Goal: Task Accomplishment & Management: Use online tool/utility

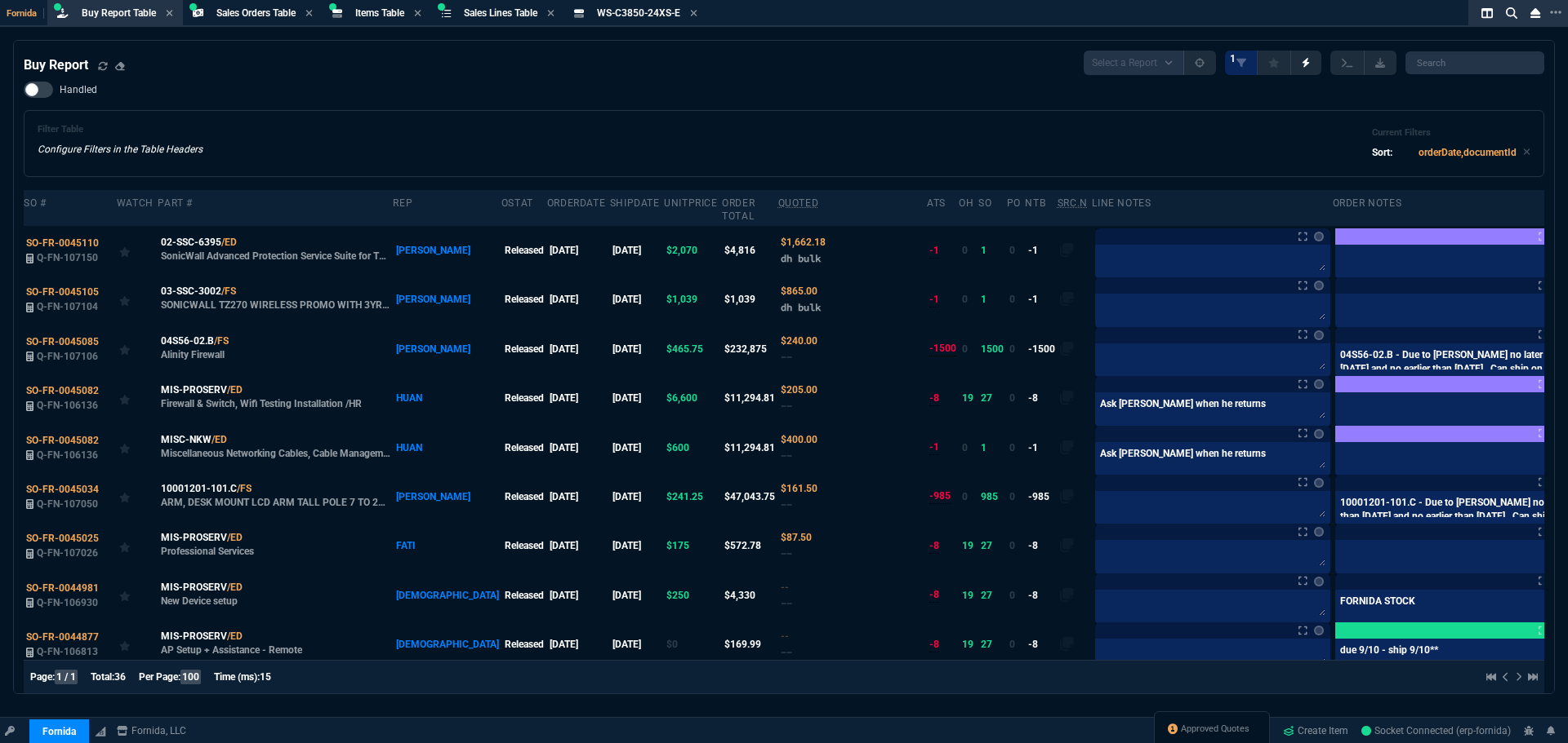
select select "9: OCAM"
click at [1216, 725] on span "Approved Quotes" at bounding box center [1215, 729] width 68 height 13
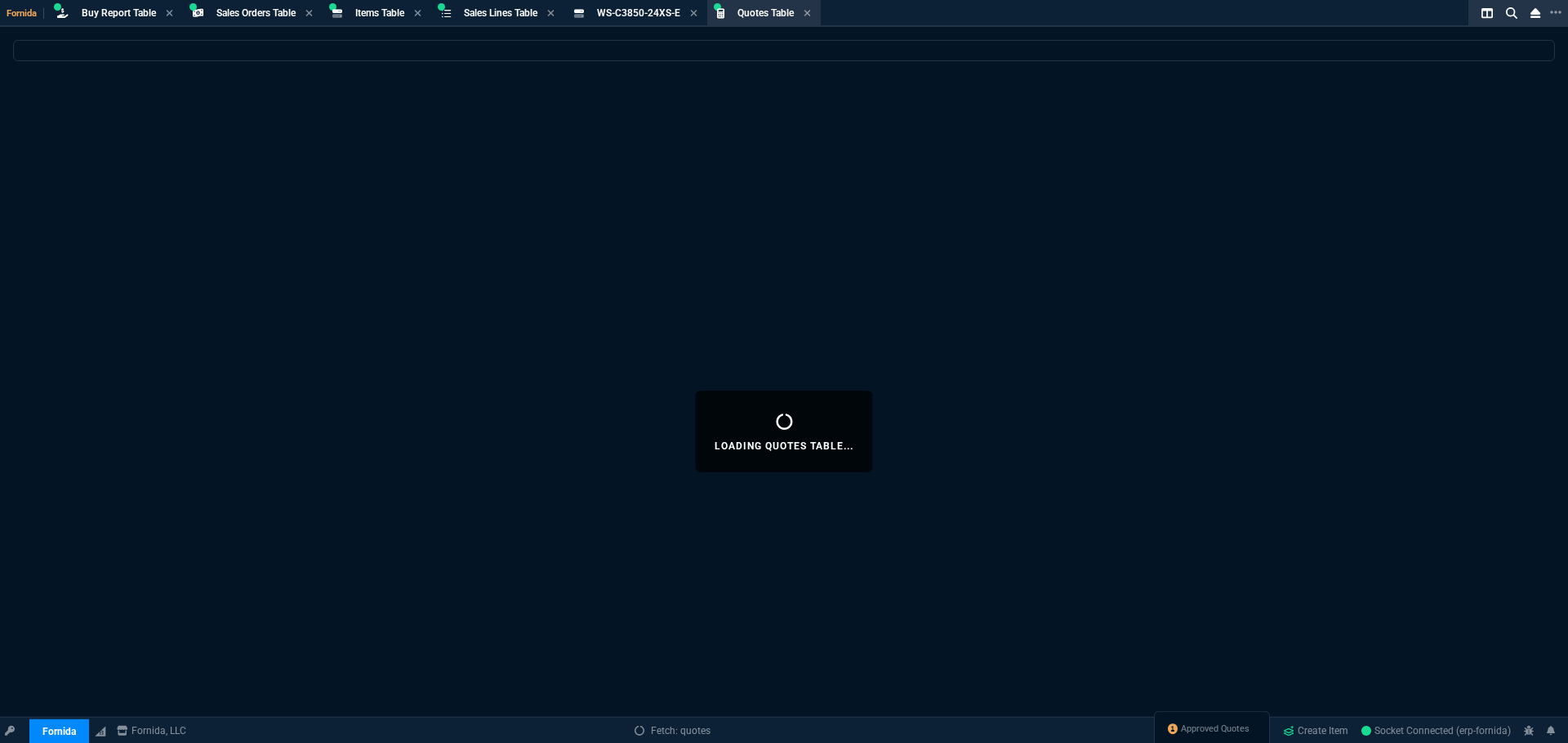
select select
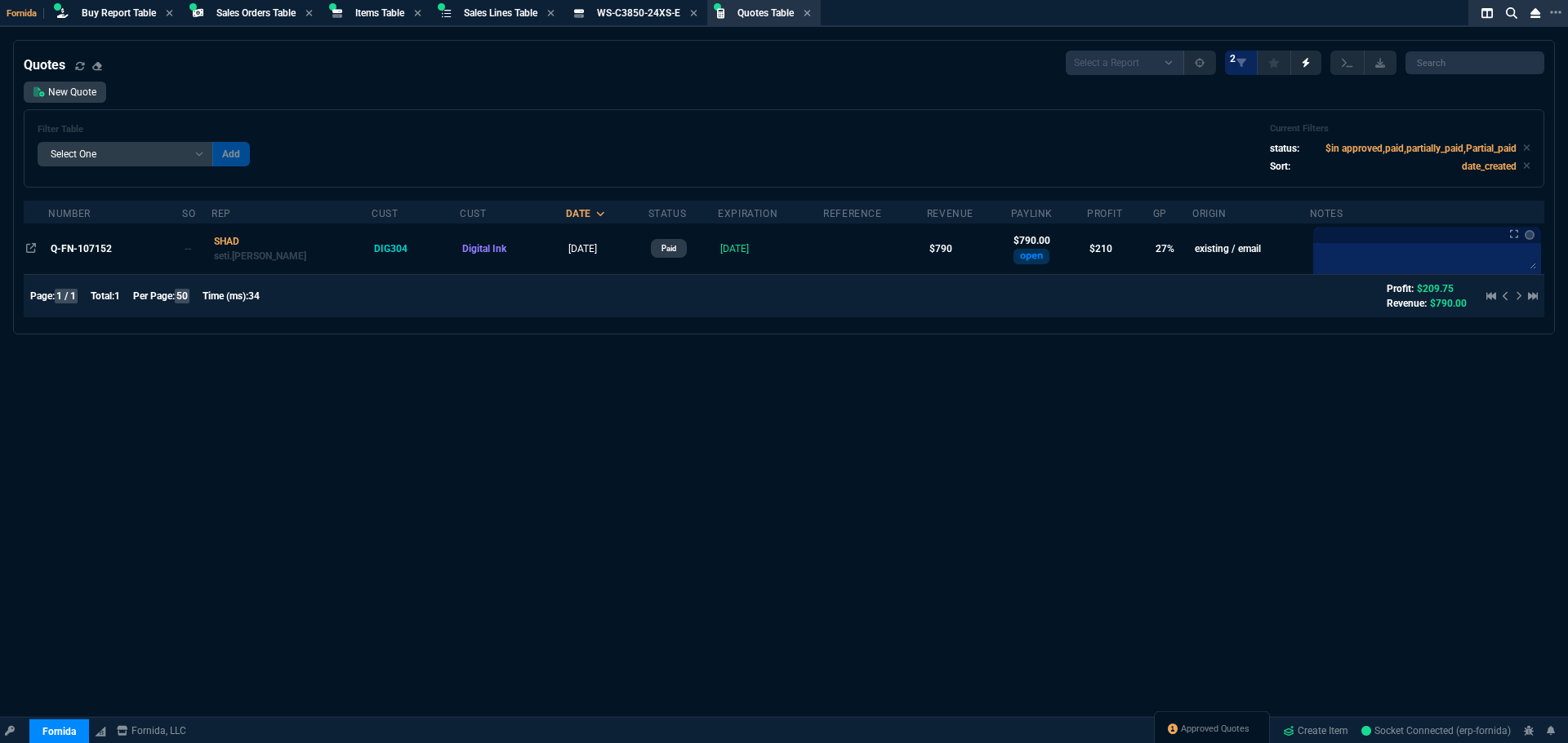
click at [476, 119] on div "Filter Table Select One Add Filter () creator (creator) Cust (headers.customerN…" at bounding box center [784, 148] width 1520 height 78
click at [491, 112] on div "Filter Table Select One Add Filter () creator (creator) Cust (headers.customerN…" at bounding box center [784, 148] width 1520 height 78
click at [376, 13] on span "Items Table" at bounding box center [379, 13] width 49 height 11
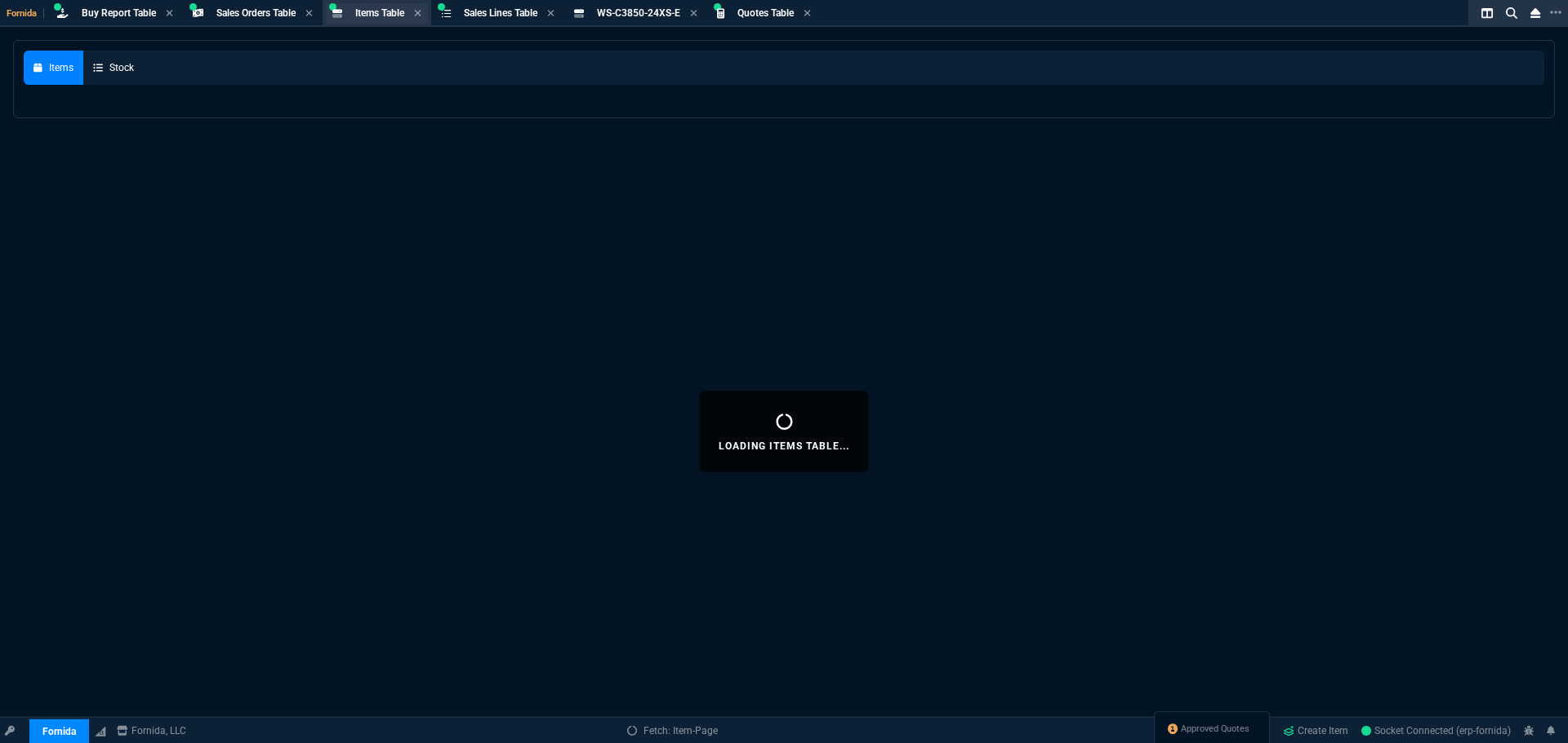
select select
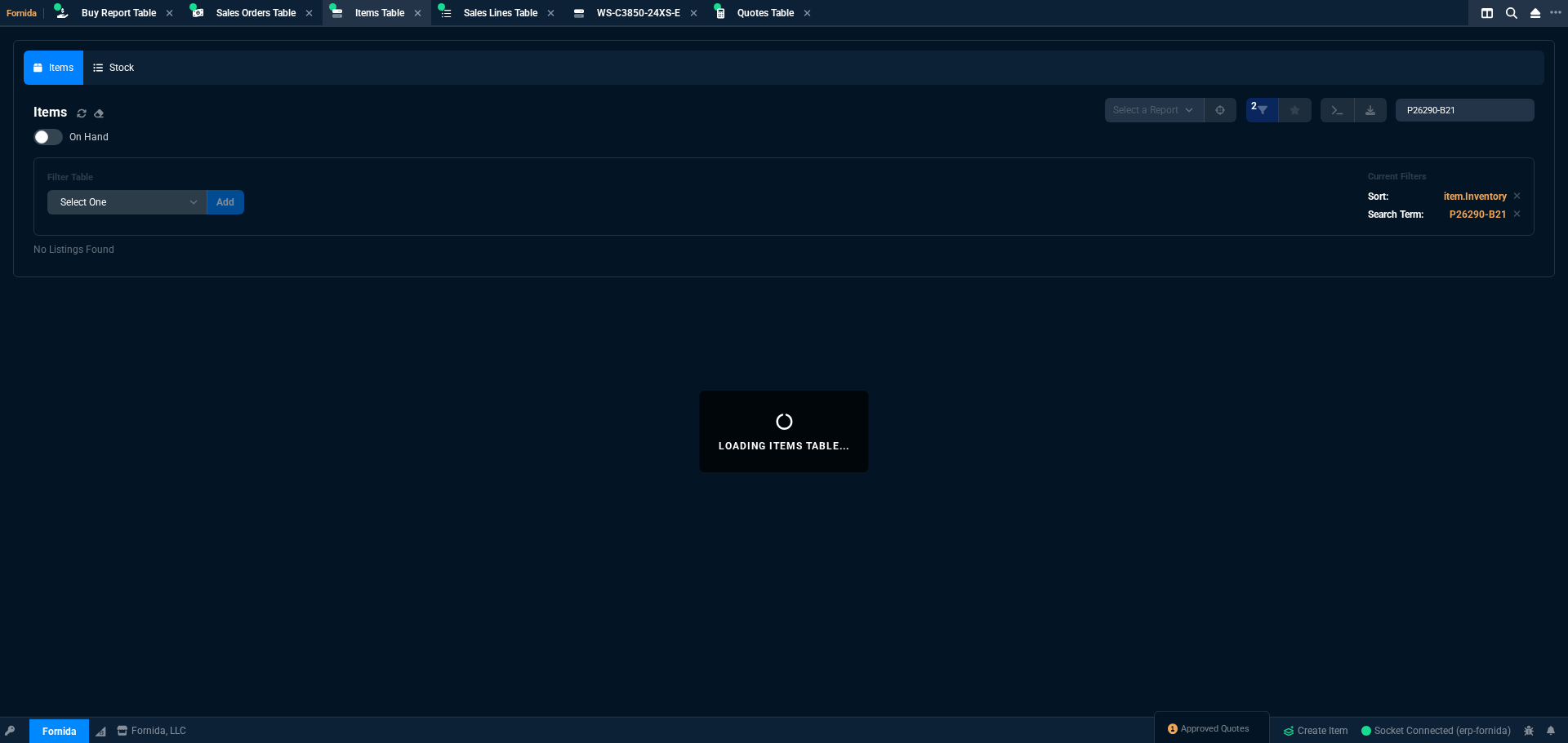
click at [1485, 98] on nx-fornida-items-table "Items Select a Report NEW QUERY 2 P26290-B21 On Hand Filter Table Select One Ad…" at bounding box center [784, 178] width 1520 height 179
drag, startPoint x: 1482, startPoint y: 110, endPoint x: 1228, endPoint y: 80, distance: 255.8
click at [1274, 89] on nx-fornida-items-table "Items Select a Report NEW QUERY 2 P26290-B21 On Hand Filter Table Select One Ad…" at bounding box center [784, 178] width 1520 height 179
click at [1482, 492] on div "Loading Items Table... Items Stock Items Select a Report NEW QUERY 2 P26290-B21…" at bounding box center [784, 431] width 1568 height 784
click at [1322, 732] on link "Create Item" at bounding box center [1315, 731] width 78 height 25
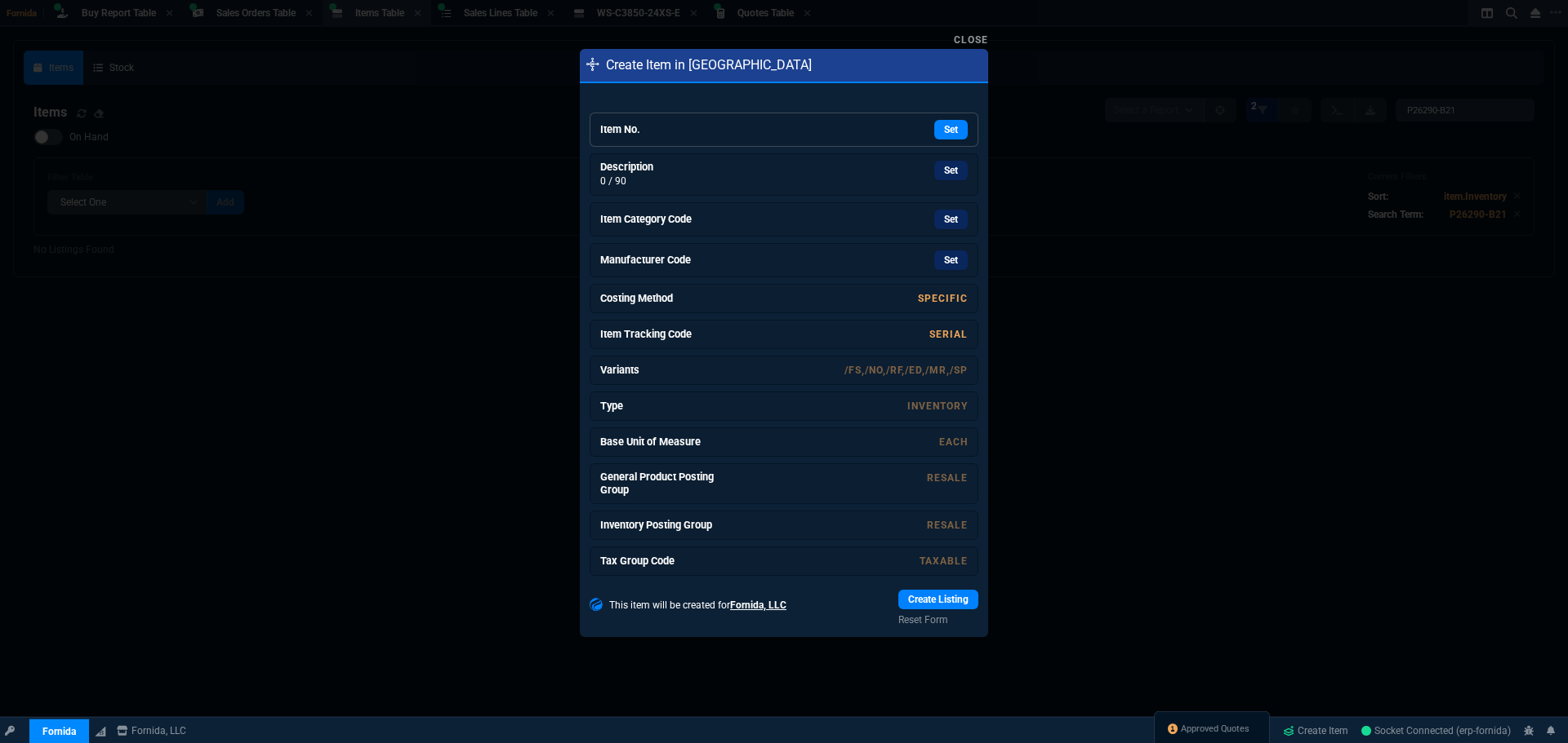
click at [726, 132] on div "Set" at bounding box center [845, 129] width 245 height 19
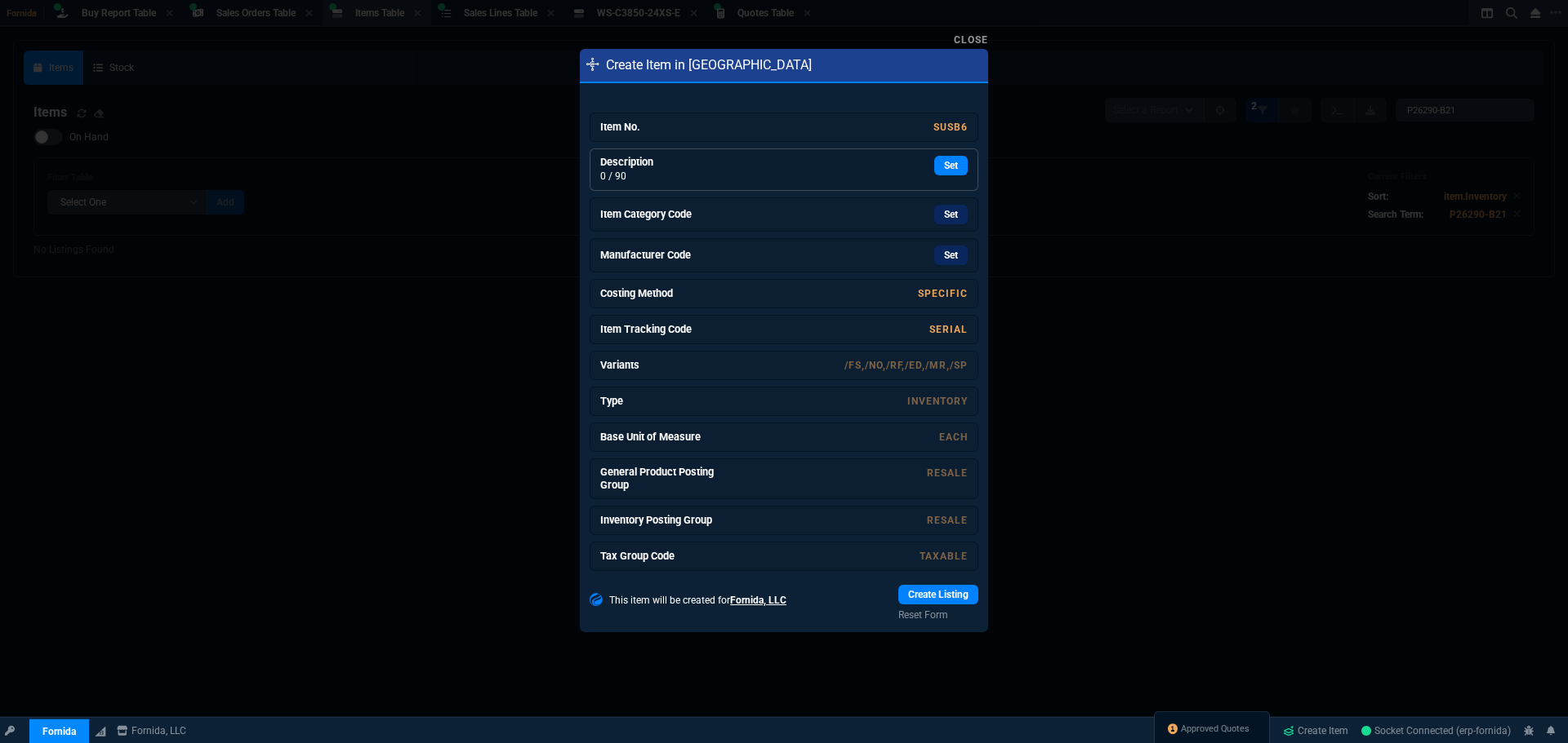
click at [815, 160] on div "Set" at bounding box center [845, 165] width 245 height 19
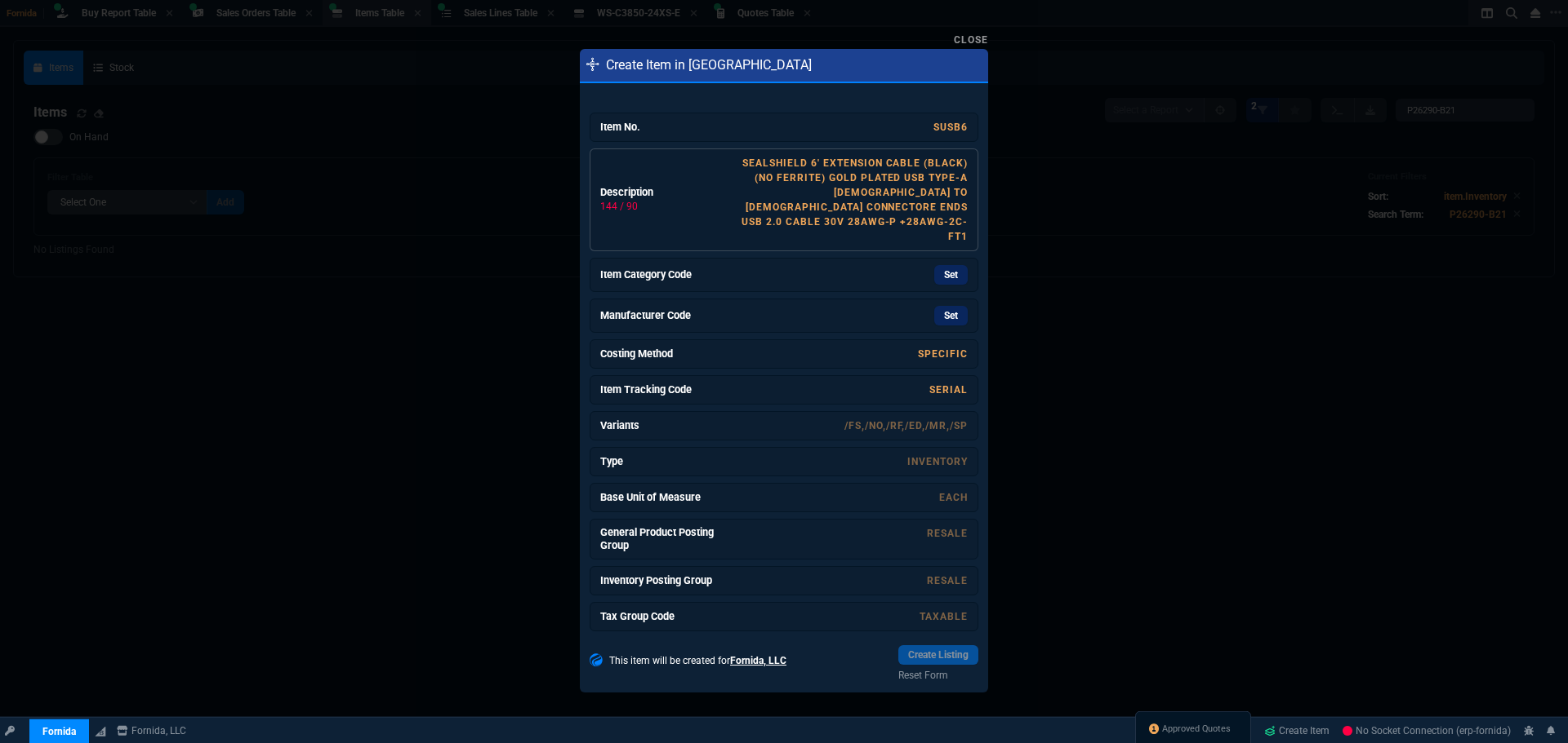
click at [843, 195] on link "SealShield 6' Extension Cable (BLACK) (No Ferrite) Gold plated USB type-A [DEMO…" at bounding box center [854, 200] width 226 height 85
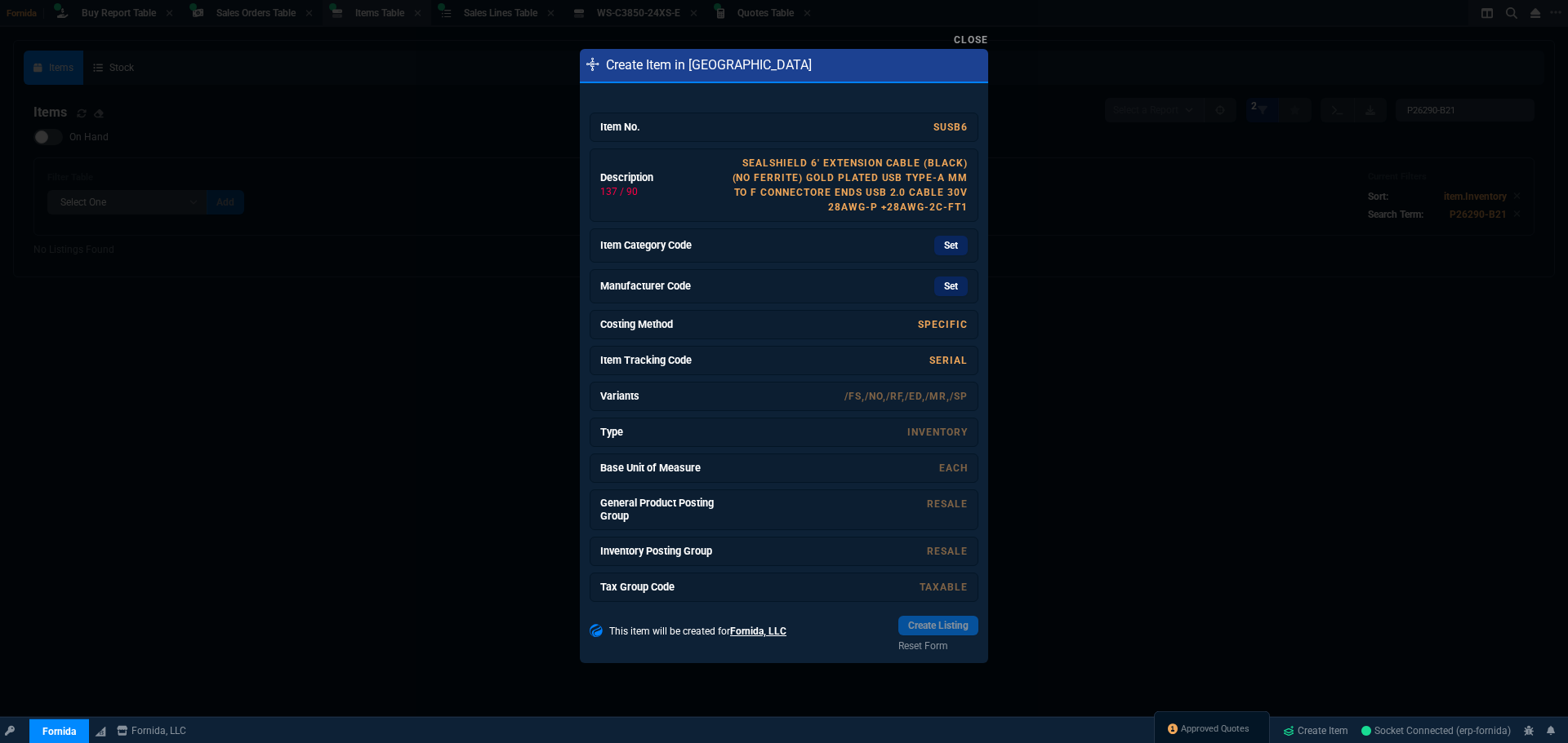
drag, startPoint x: 956, startPoint y: 162, endPoint x: 909, endPoint y: 71, distance: 102.4
click at [956, 162] on link "SealShield 6' Extension Cable (BLACK) (No Ferrite) Gold plated USB type-A Mm to…" at bounding box center [849, 185] width 235 height 55
click at [803, 194] on link "SealShield 6' Extension Cable B (No Ferrite) Gold plated USB type-A Mm to f con…" at bounding box center [848, 185] width 240 height 55
click at [866, 177] on link "SealShield 6' Extension Cable B (No Ferrite) Gold plated USB type-A Mm to f con…" at bounding box center [848, 185] width 240 height 55
click at [892, 195] on link "SealShield 6' Extension Cable B (No Ferrite) Gold plated USB type-A M to F conn…" at bounding box center [852, 185] width 231 height 55
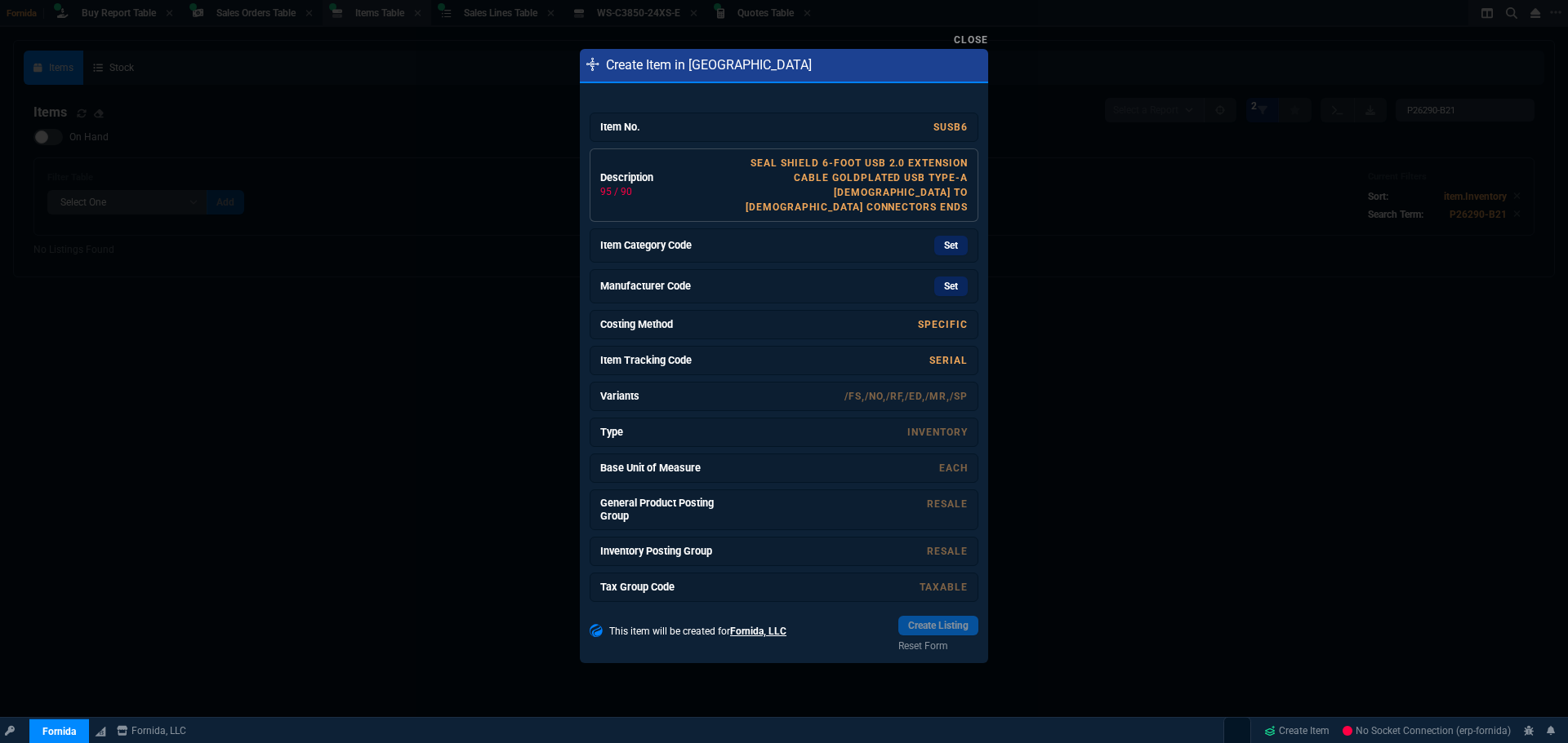
click at [886, 172] on link "Seal Shield 6-foot USB 2.0 extension cable Goldplated USB type-A [DEMOGRAPHIC_D…" at bounding box center [856, 185] width 222 height 55
click at [853, 163] on link "Seal Shield 6-foot USB 2.0 extension cable Gold plated USB type-A [DEMOGRAPHIC_…" at bounding box center [858, 185] width 217 height 55
click at [850, 178] on link "Seal Shield 6' USB 2.0 extension cable Gold plated USB type-A [DEMOGRAPHIC_DATA…" at bounding box center [855, 185] width 224 height 55
click at [899, 238] on div "Set" at bounding box center [845, 245] width 245 height 19
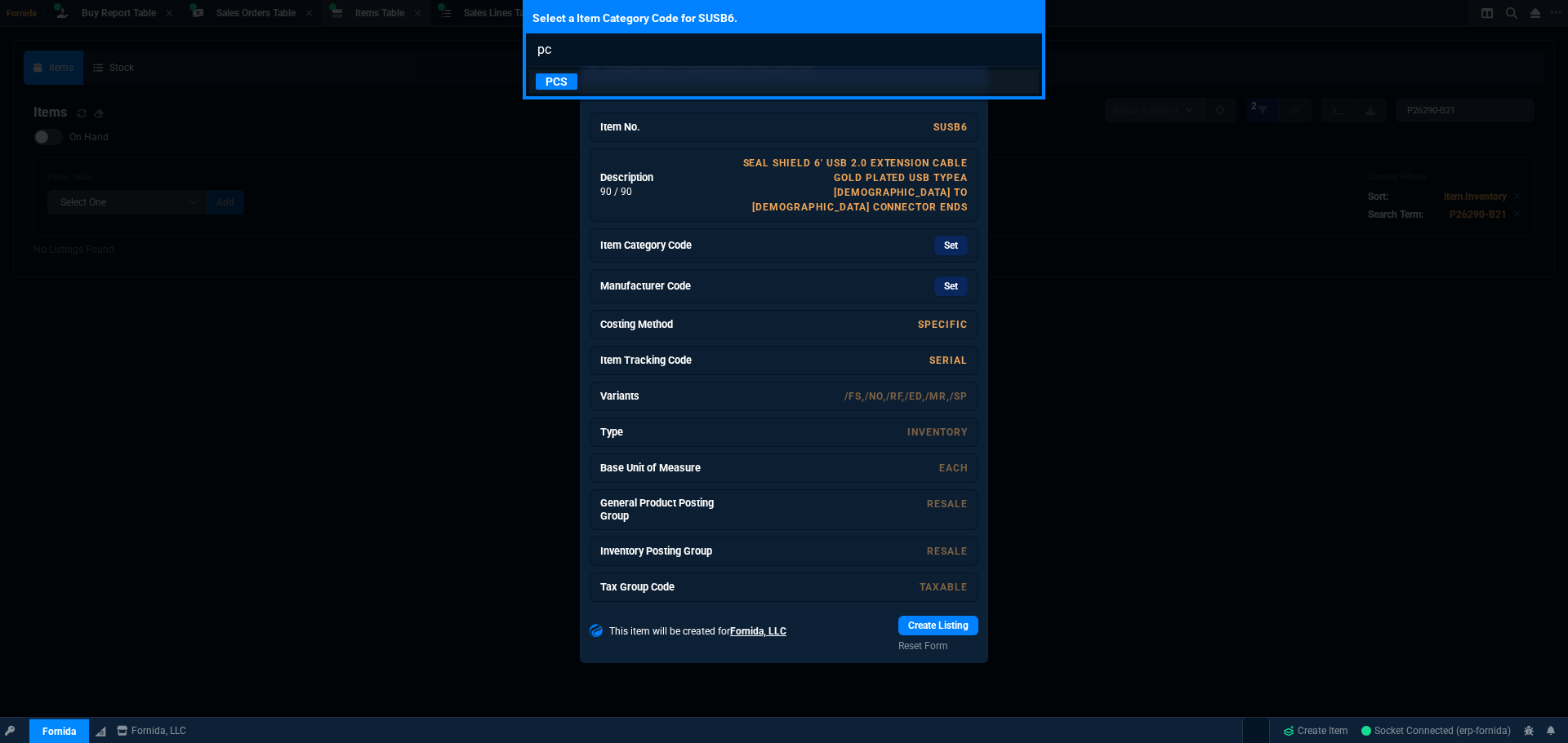
type input "pc"
click at [688, 76] on link "PCS" at bounding box center [784, 81] width 509 height 23
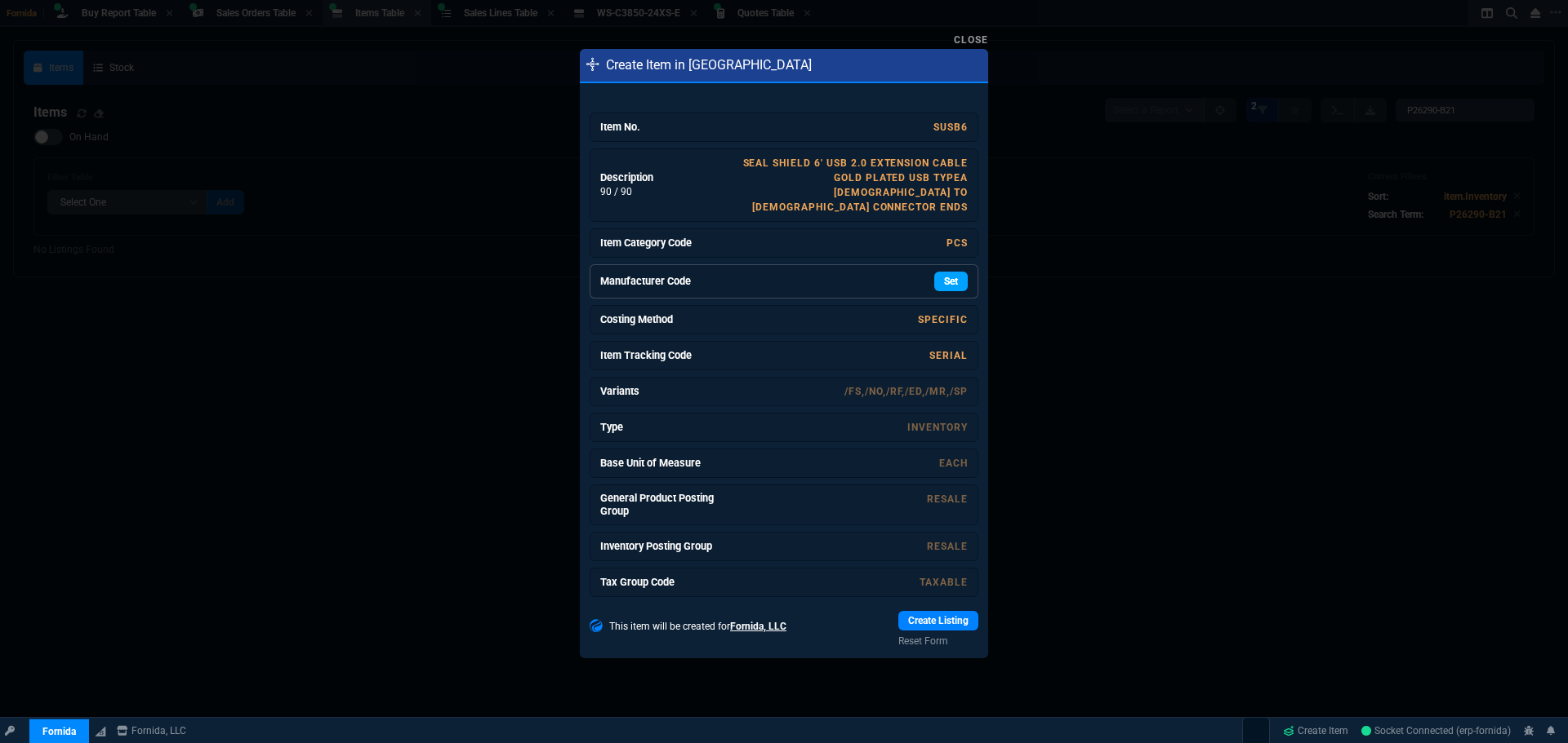
click at [946, 272] on link "Set" at bounding box center [951, 281] width 33 height 19
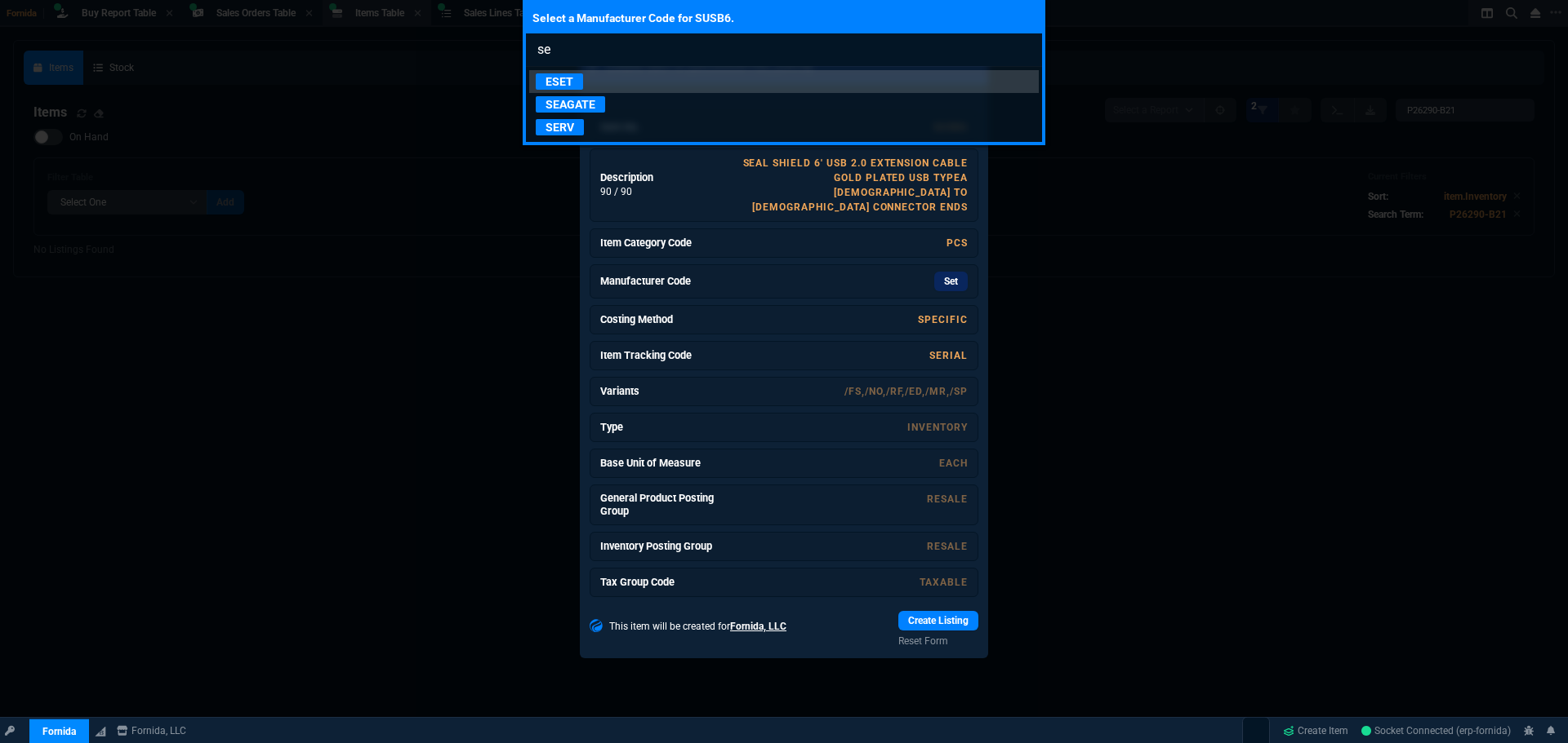
type input "s"
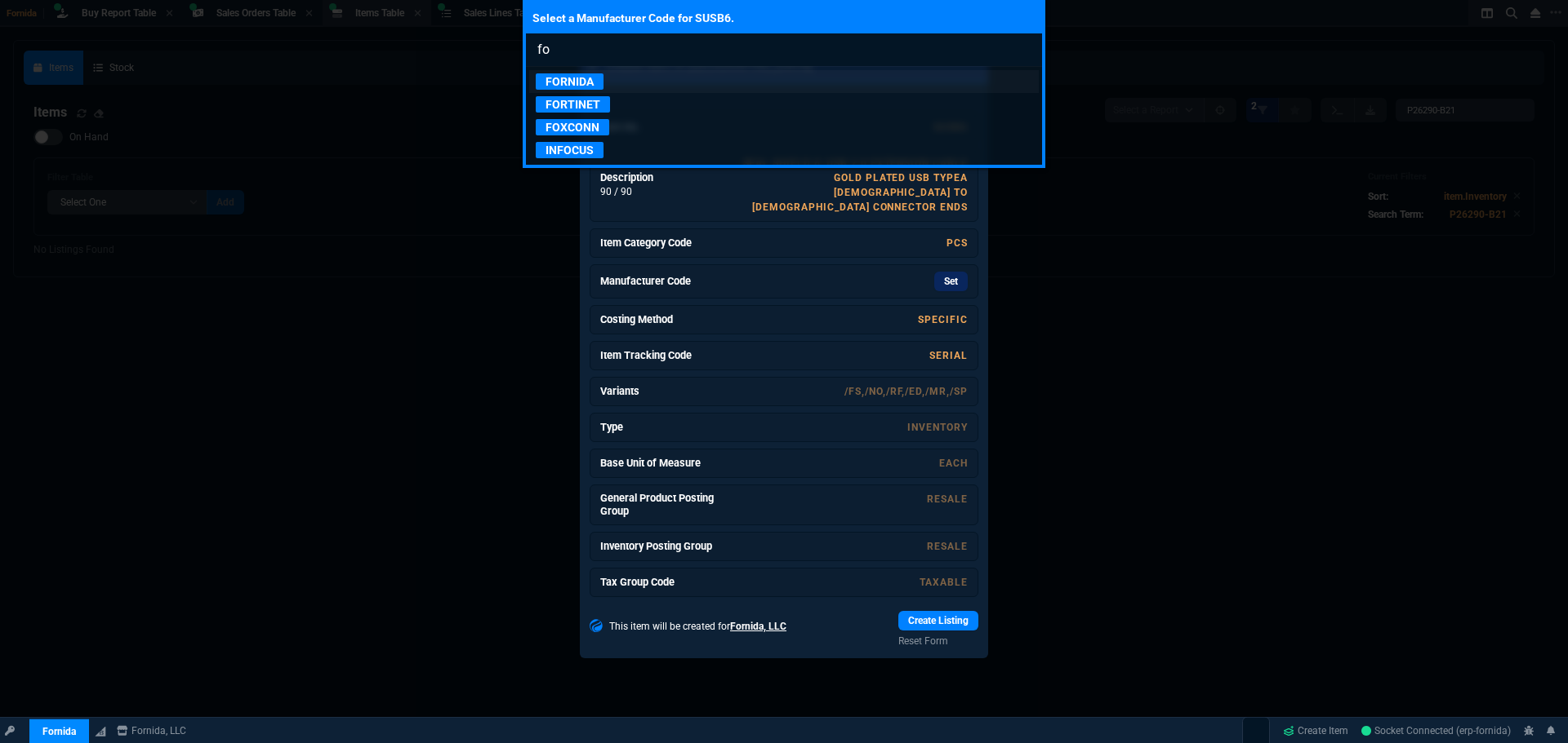
type input "fo"
click at [582, 70] on link "FORNIDA" at bounding box center [784, 81] width 509 height 23
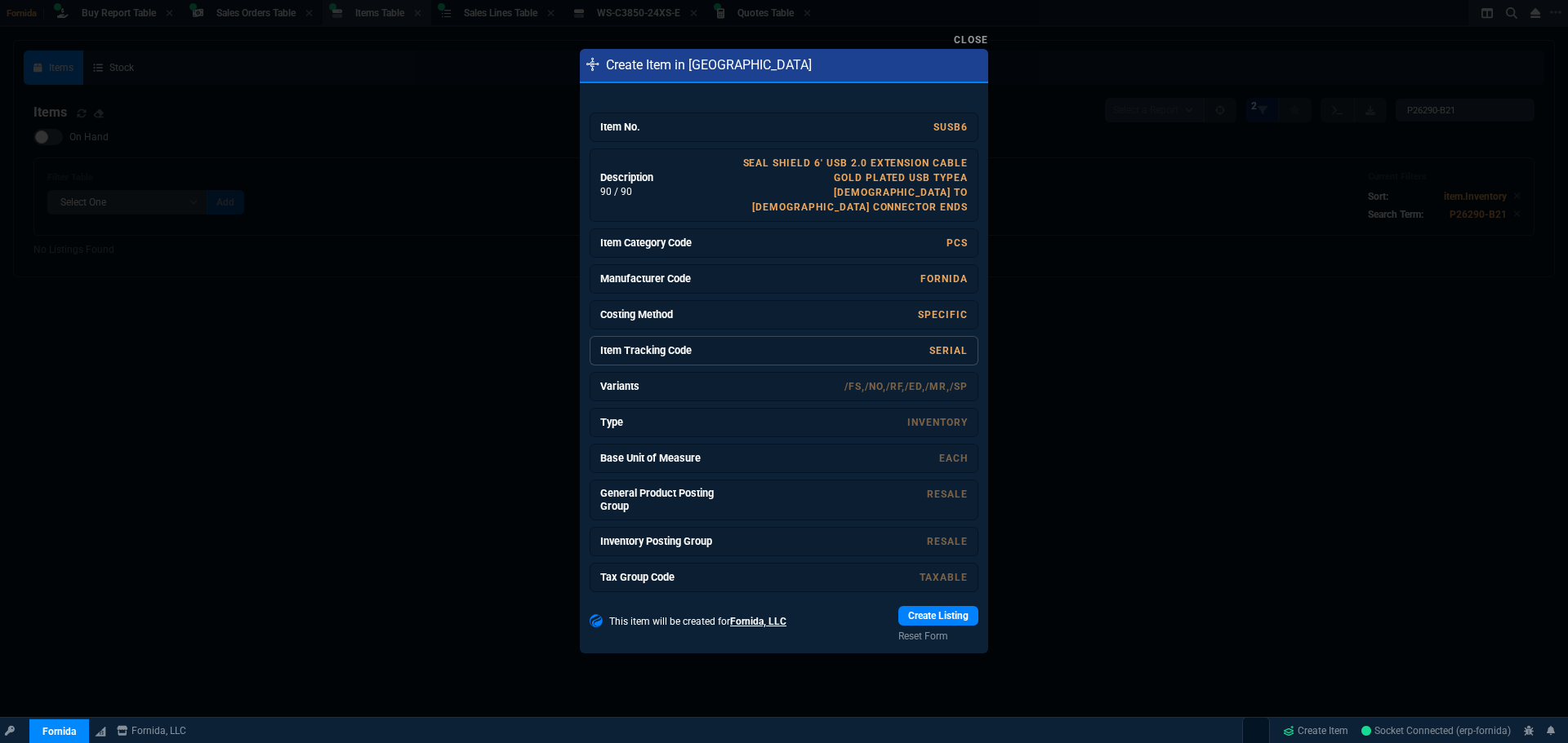
click at [941, 345] on link "SERIAL" at bounding box center [948, 350] width 39 height 11
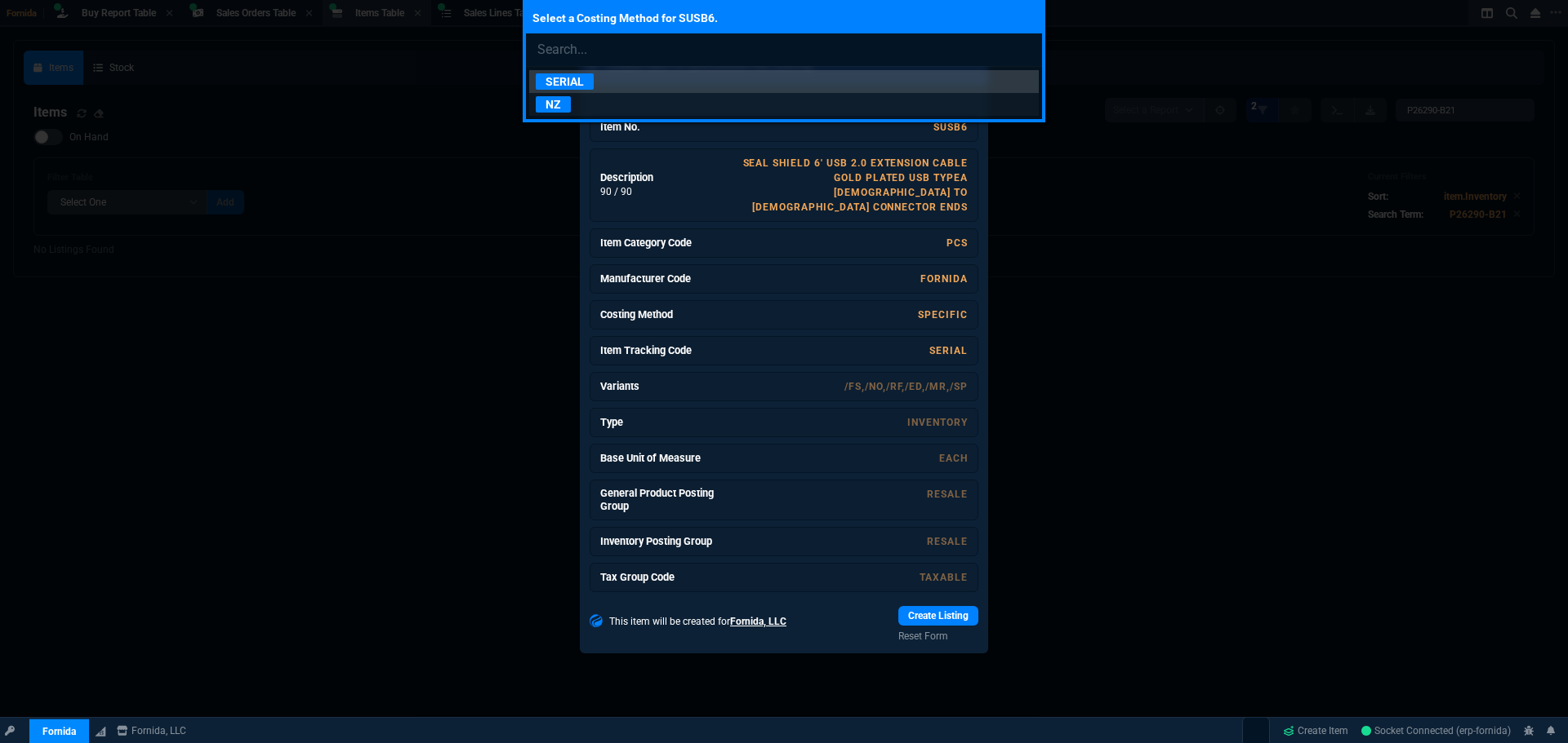
click at [558, 103] on p "NZ" at bounding box center [553, 104] width 35 height 17
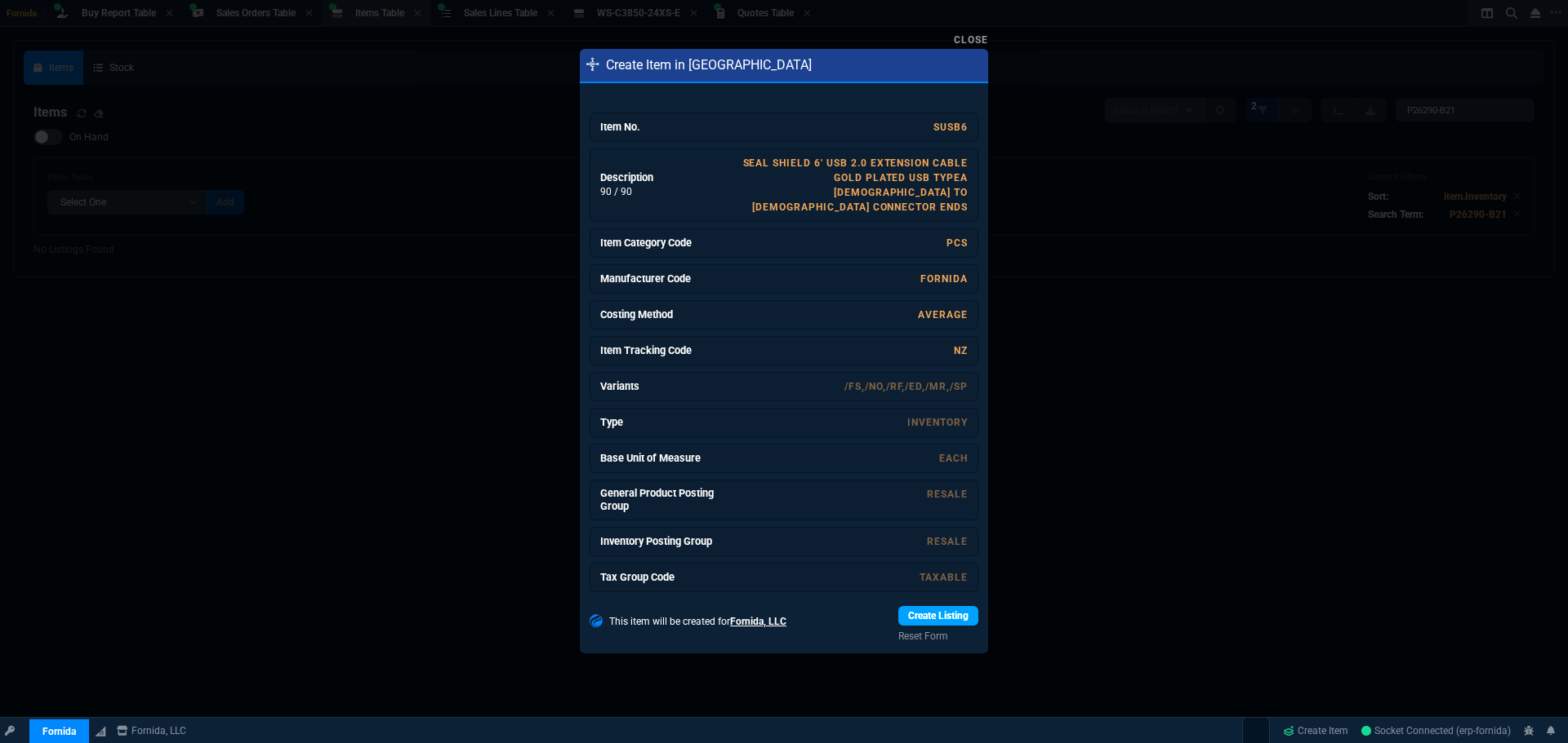
click at [932, 607] on link "Create Listing" at bounding box center [938, 616] width 80 height 19
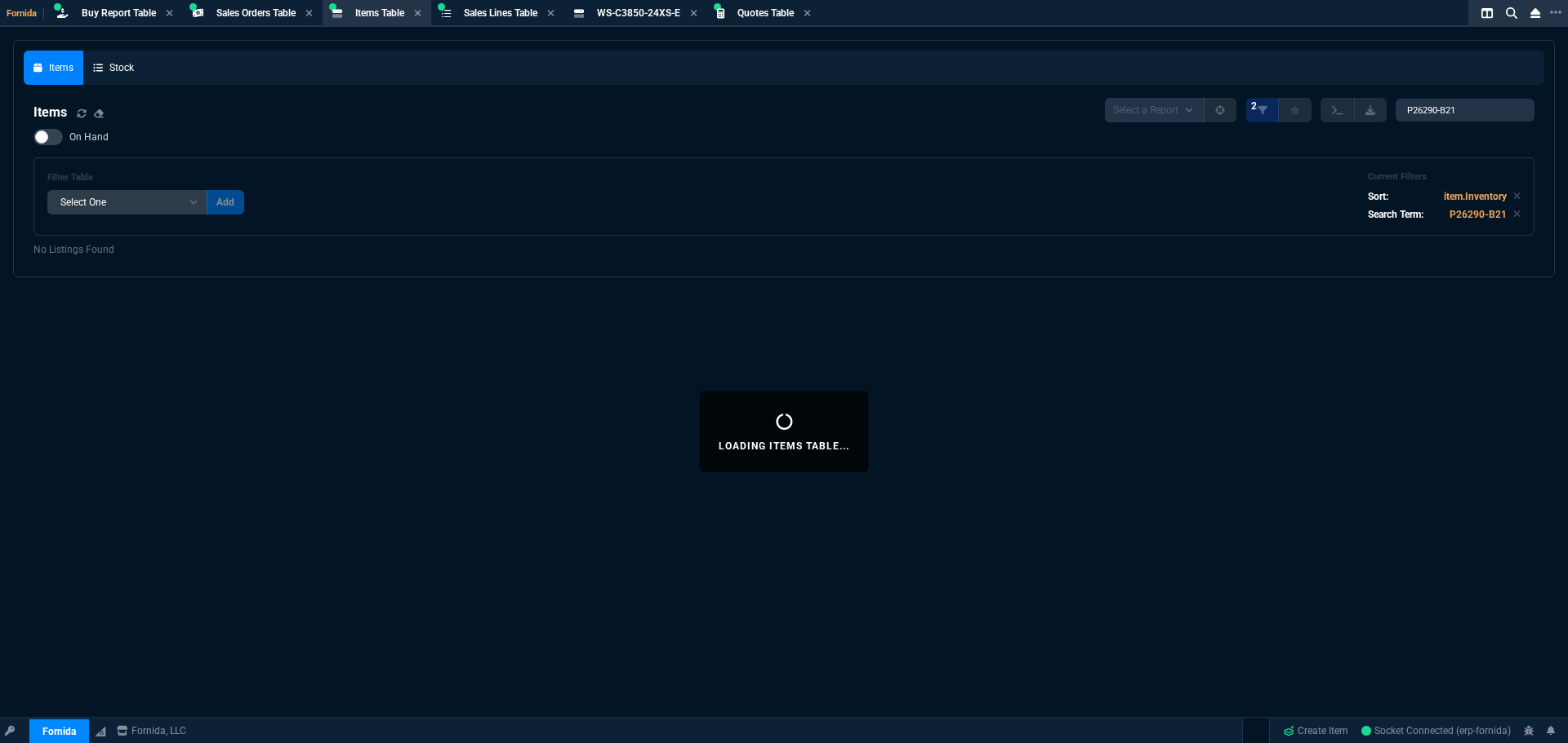
click at [280, 469] on div "Loading Items Table... Items Stock Items Select a Report NEW QUERY 2 P26290-B21…" at bounding box center [784, 431] width 1568 height 784
